Goal: Information Seeking & Learning: Understand process/instructions

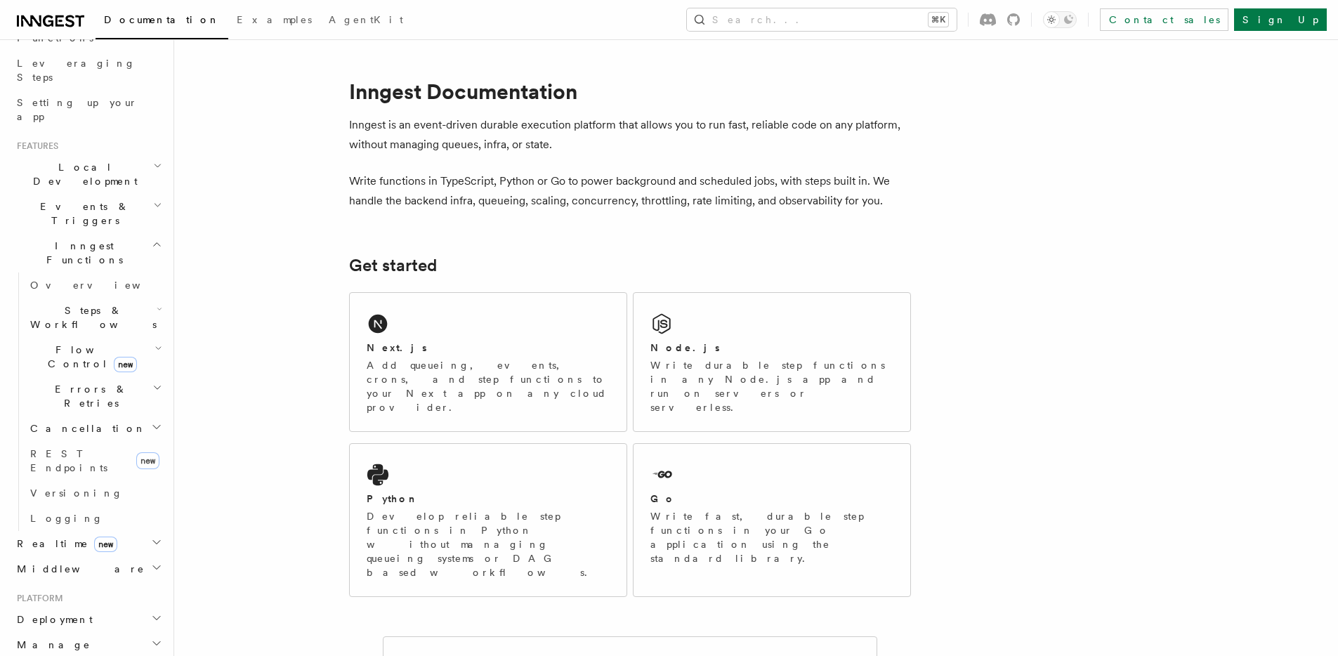
scroll to position [217, 0]
click at [158, 308] on icon "button" at bounding box center [160, 309] width 4 height 2
click at [98, 451] on link "AI Inference new" at bounding box center [101, 470] width 127 height 39
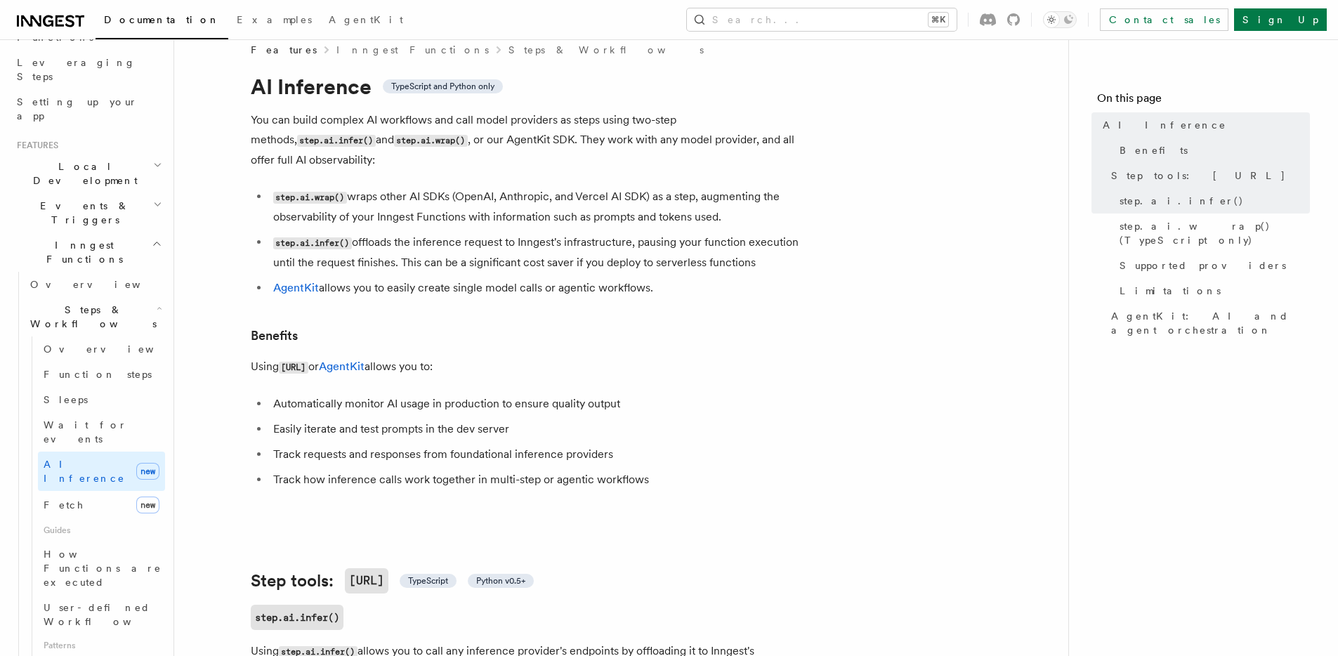
scroll to position [22, 0]
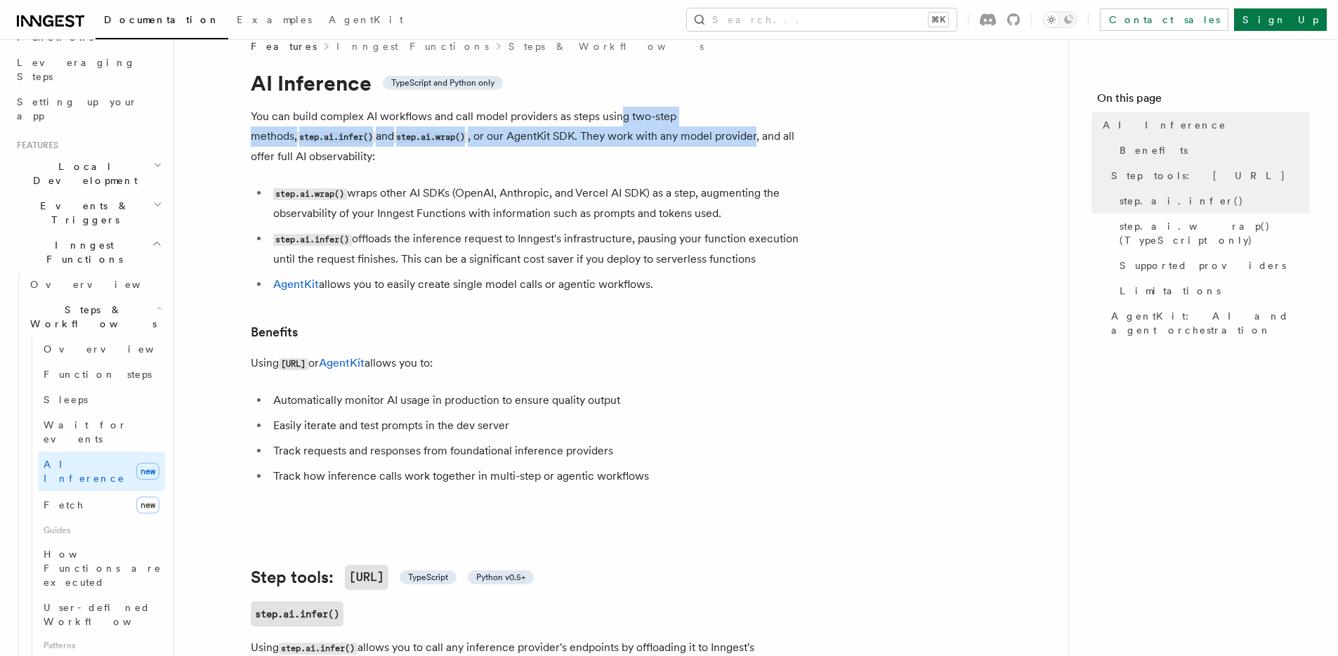
drag, startPoint x: 621, startPoint y: 119, endPoint x: 633, endPoint y: 147, distance: 30.2
click at [633, 147] on p "You can build complex AI workflows and call model providers as steps using two-…" at bounding box center [532, 137] width 562 height 60
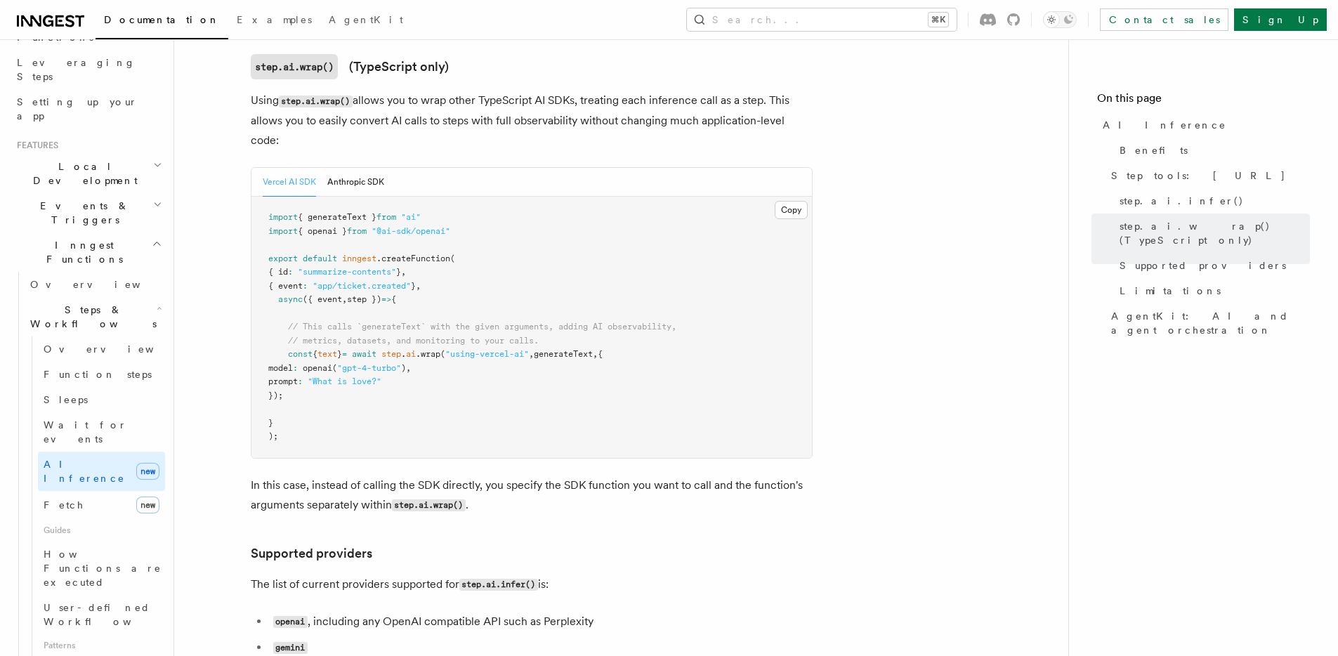
scroll to position [1376, 0]
click at [565, 218] on pre "import { generateText } from "ai" import { openai } from "@ai-sdk/openai" expor…" at bounding box center [531, 324] width 560 height 261
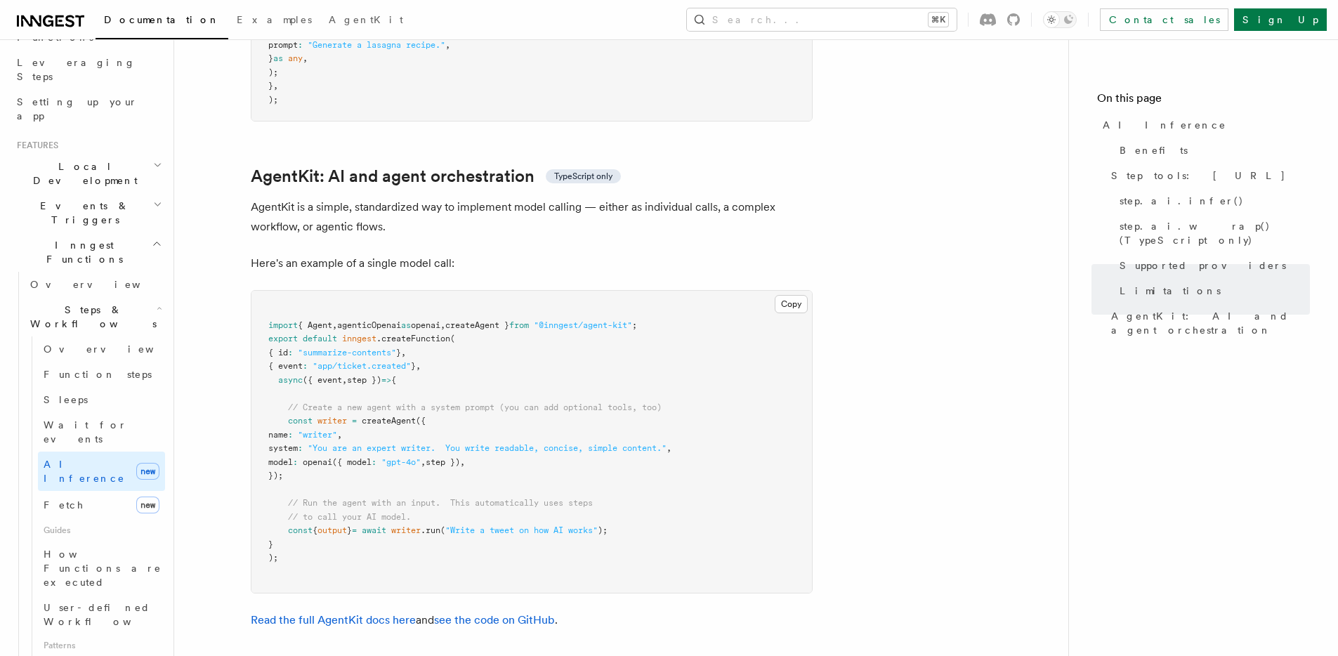
scroll to position [4030, 0]
click at [404, 442] on span ""You are an expert writer. You write readable, concise, simple content."" at bounding box center [487, 447] width 359 height 10
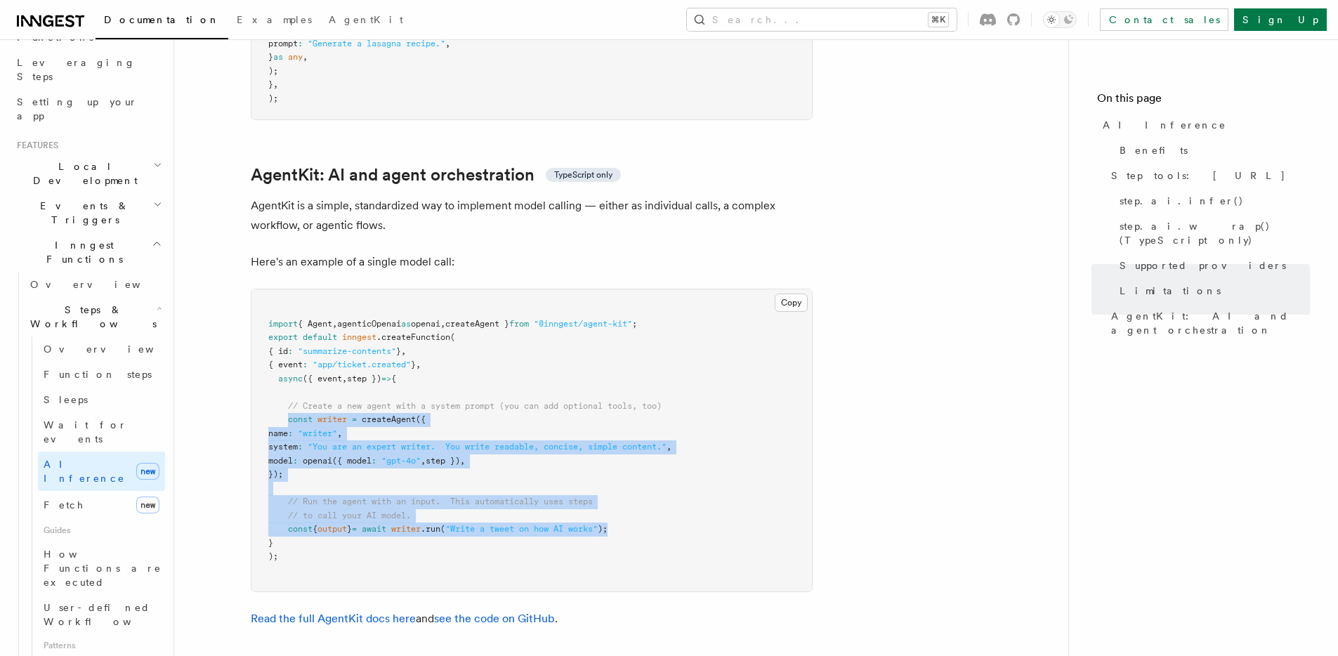
drag, startPoint x: 287, startPoint y: 349, endPoint x: 659, endPoint y: 466, distance: 389.5
click at [659, 466] on pre "import { Agent , agenticOpenai as openai , createAgent } from "@inngest/agent-k…" at bounding box center [531, 440] width 560 height 302
copy code "const writer = createAgent ({ name : "writer" , system : "You are an expert wri…"
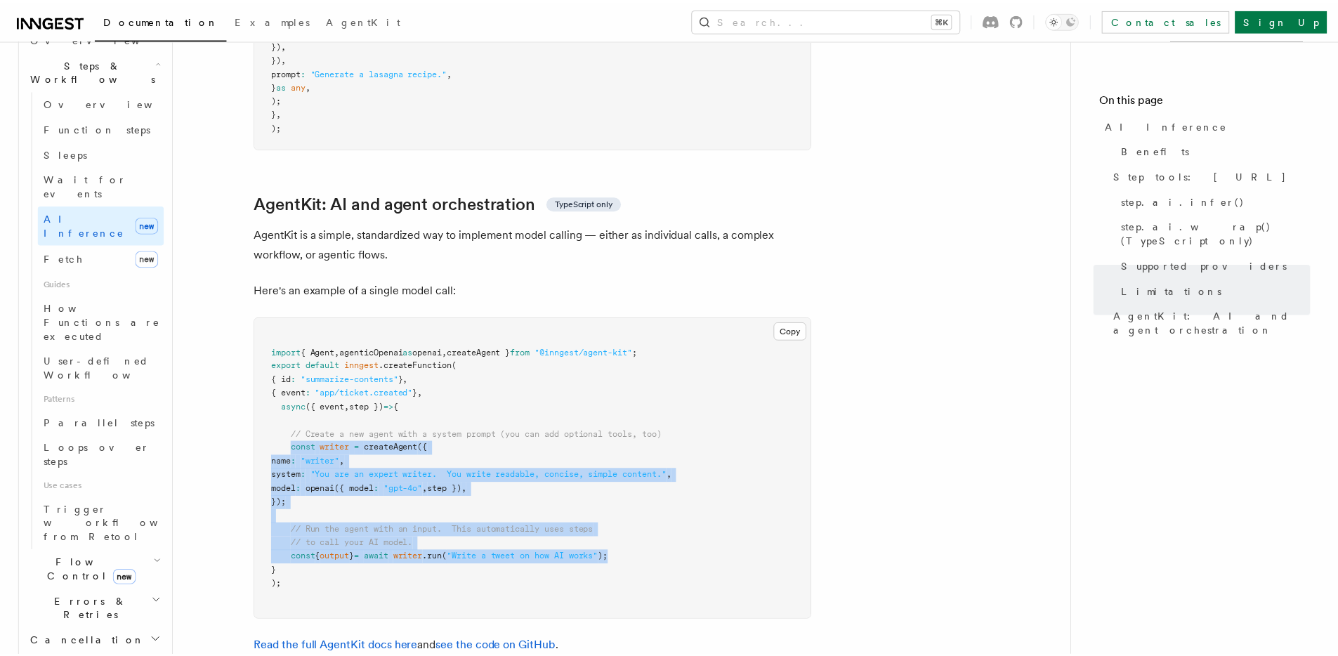
scroll to position [4000, 0]
